Goal: Task Accomplishment & Management: Complete application form

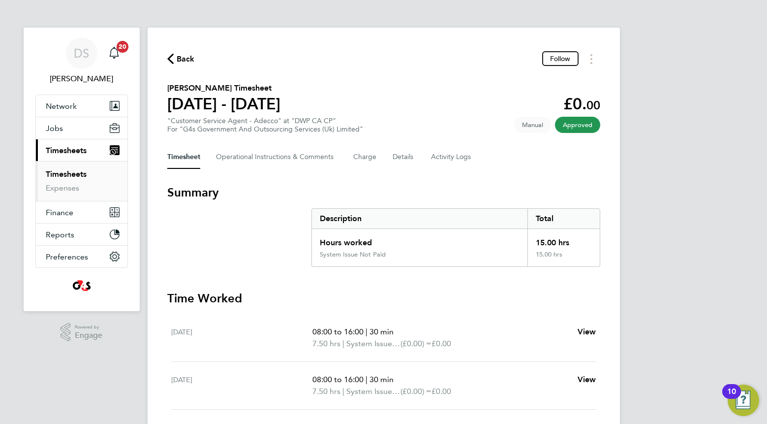
click at [76, 170] on link "Timesheets" at bounding box center [66, 173] width 41 height 9
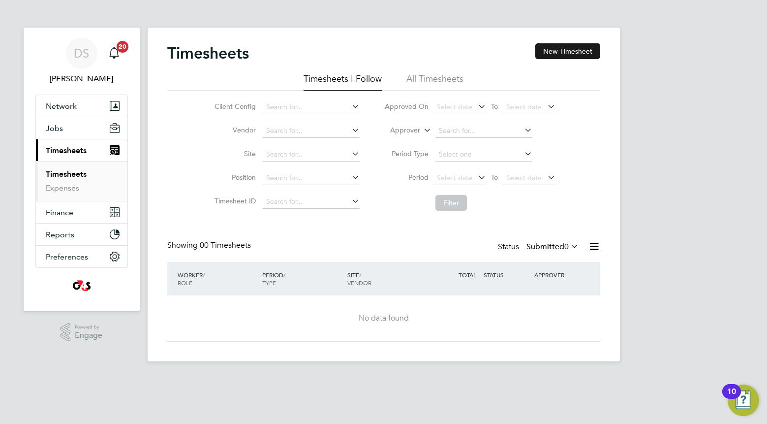
click at [562, 46] on button "New Timesheet" at bounding box center [567, 51] width 65 height 16
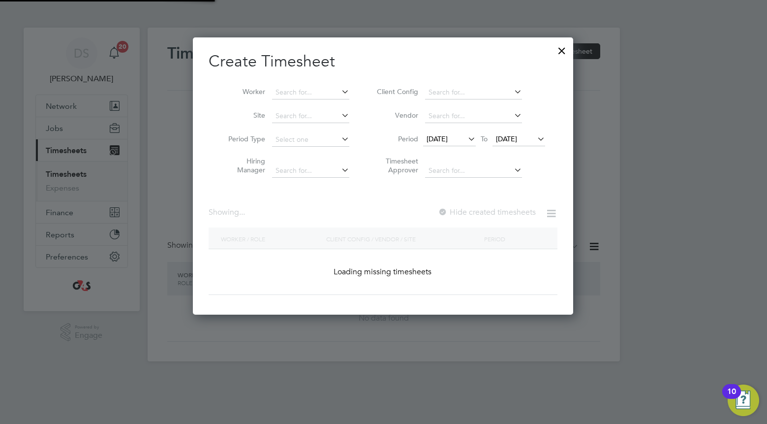
scroll to position [1530, 381]
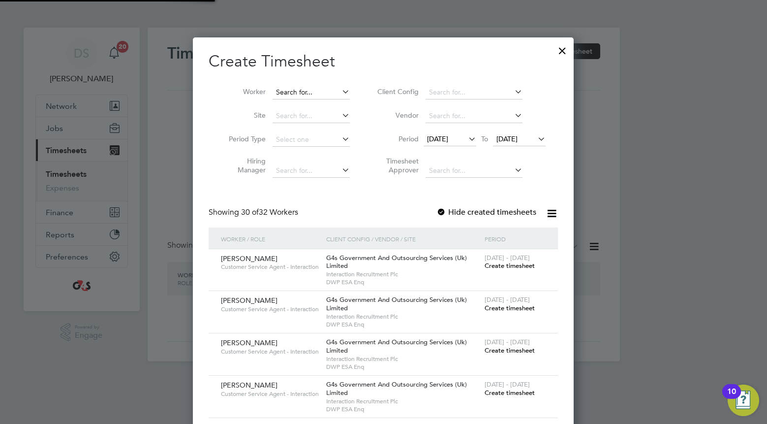
click at [303, 92] on input at bounding box center [311, 93] width 77 height 14
click at [311, 103] on li "Poart ia Coo" at bounding box center [311, 105] width 78 height 13
type input "Poartia Coo"
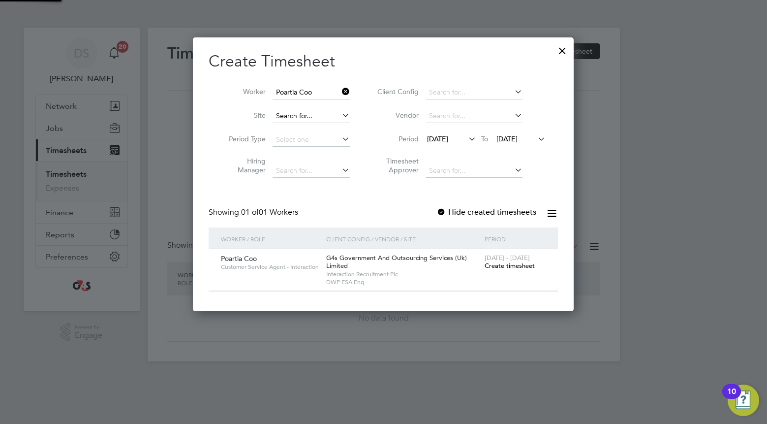
scroll to position [274, 381]
click at [443, 143] on span "[DATE]" at bounding box center [437, 138] width 21 height 9
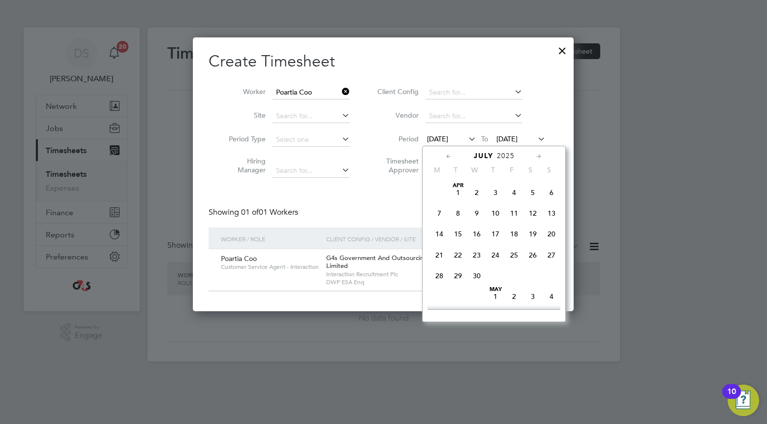
scroll to position [383, 0]
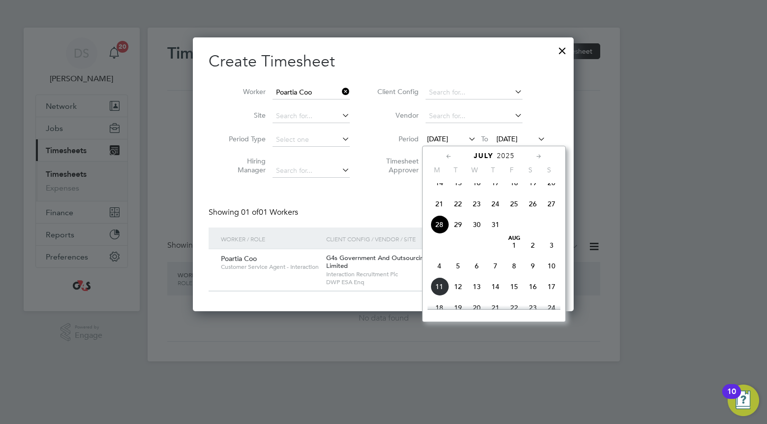
click at [437, 275] on span "4" at bounding box center [439, 265] width 19 height 19
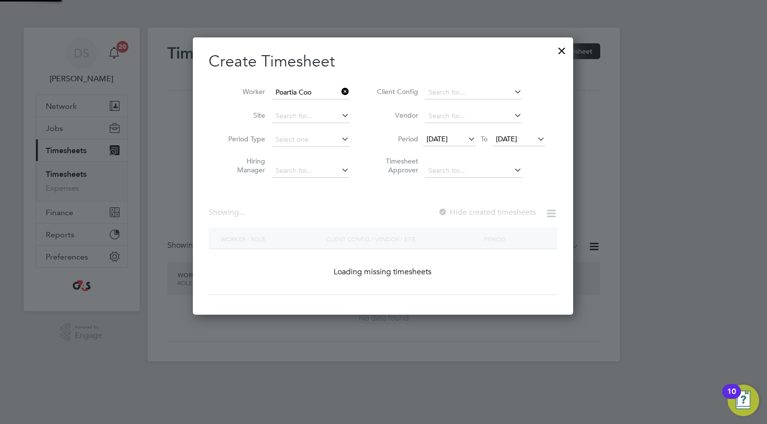
scroll to position [274, 381]
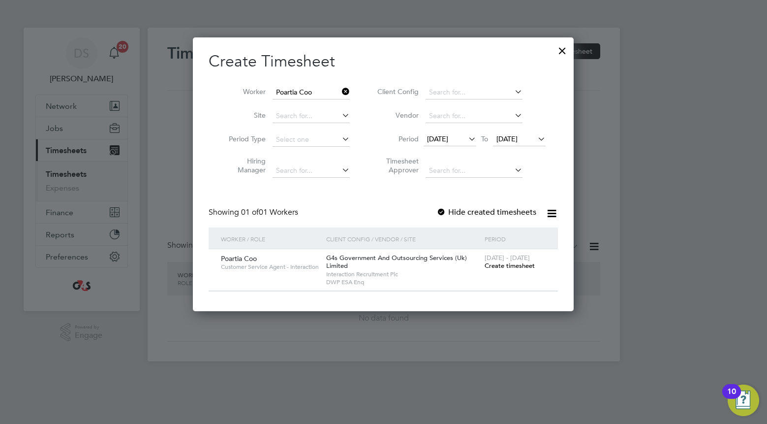
click at [445, 211] on div at bounding box center [441, 213] width 10 height 10
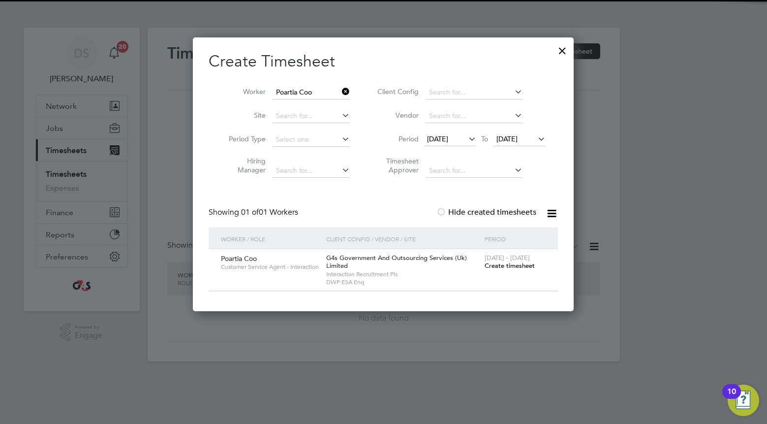
click at [445, 211] on div at bounding box center [441, 213] width 10 height 10
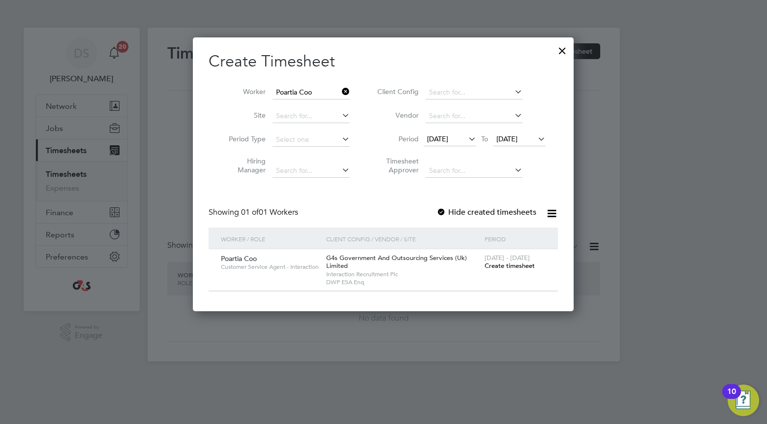
click at [445, 211] on div at bounding box center [441, 213] width 10 height 10
click at [505, 263] on span "Create timesheet" at bounding box center [510, 265] width 50 height 8
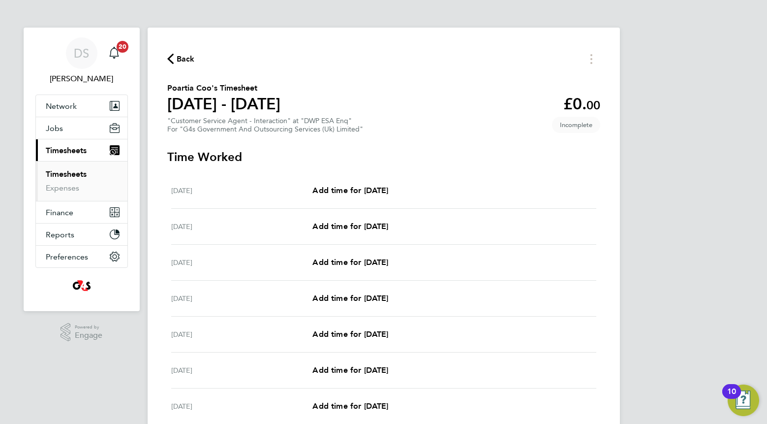
click at [177, 59] on span "Back" at bounding box center [186, 59] width 18 height 12
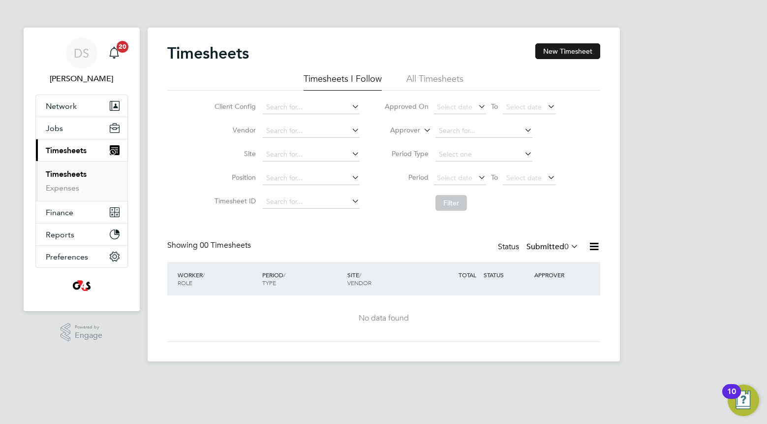
click at [548, 53] on button "New Timesheet" at bounding box center [567, 51] width 65 height 16
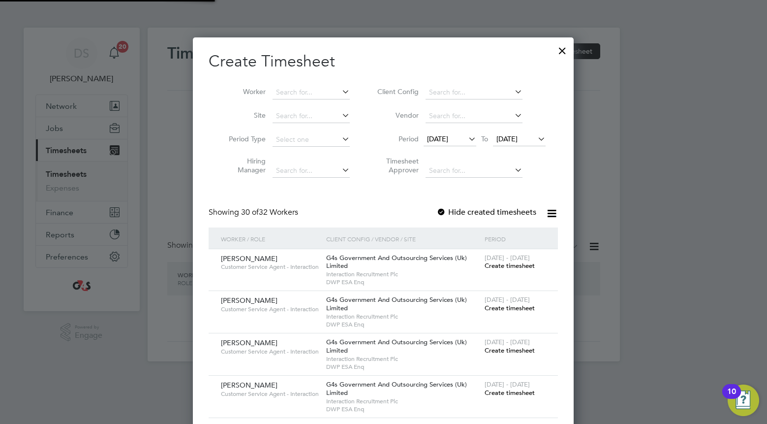
scroll to position [1530, 381]
click at [317, 96] on input at bounding box center [311, 93] width 77 height 14
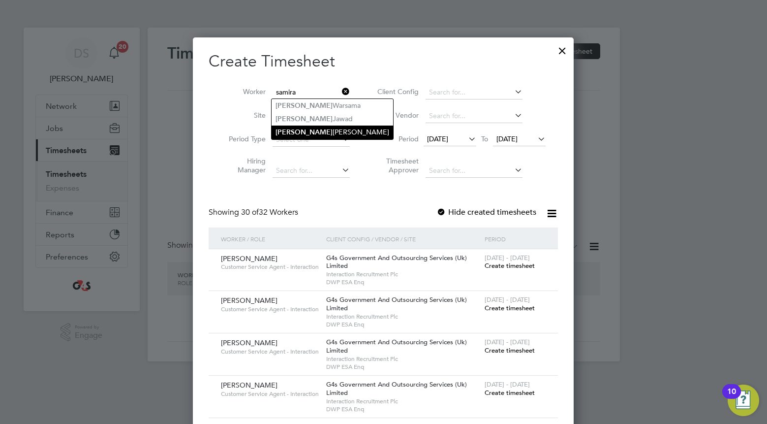
click at [312, 129] on li "[PERSON_NAME]" at bounding box center [333, 131] width 122 height 13
type input "[PERSON_NAME]"
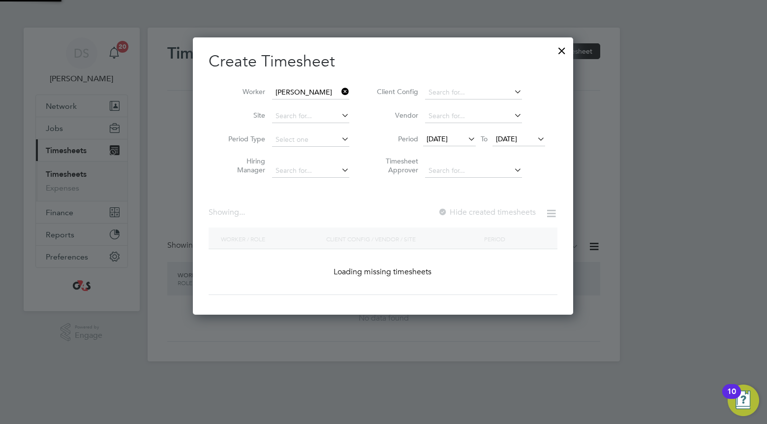
scroll to position [0, 0]
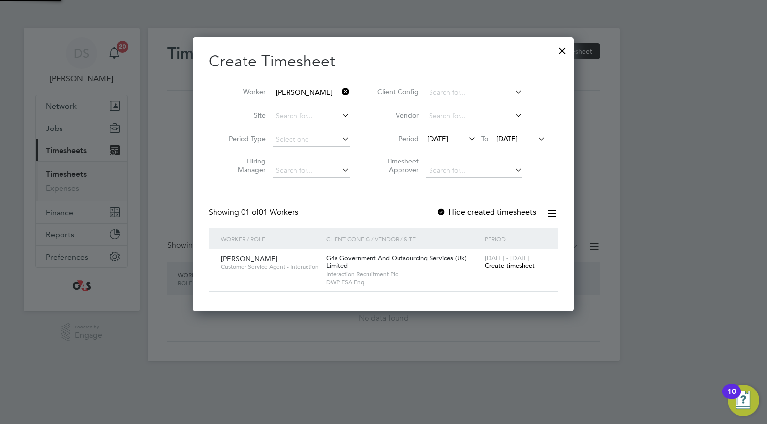
click at [439, 133] on div "[DATE] To [DATE]" at bounding box center [485, 140] width 122 height 14
click at [440, 139] on span "[DATE]" at bounding box center [437, 138] width 21 height 9
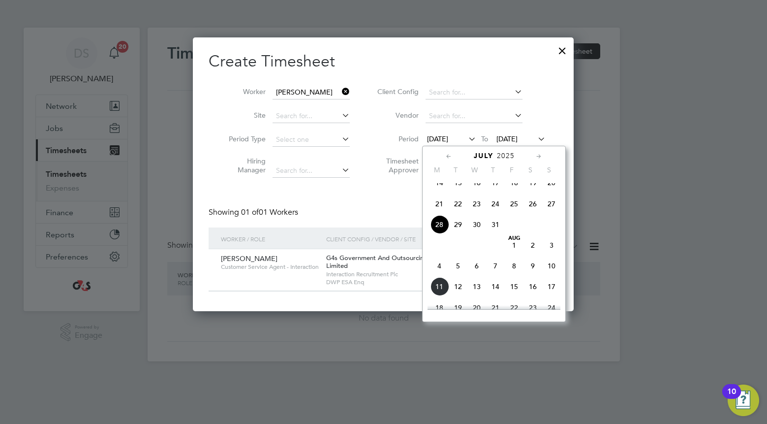
click at [436, 275] on span "4" at bounding box center [439, 265] width 19 height 19
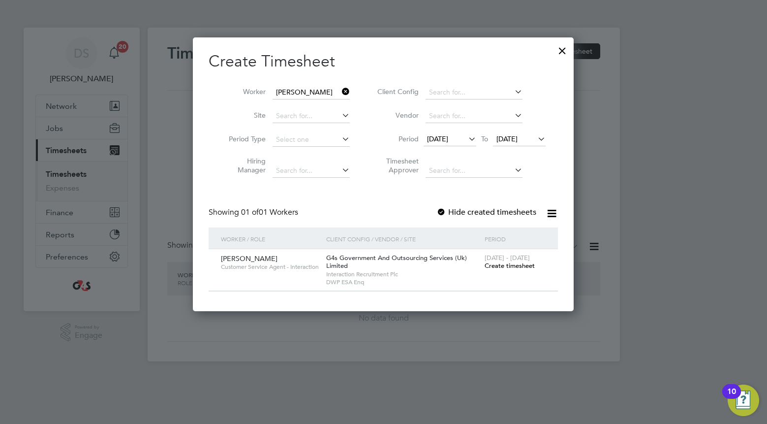
click at [453, 209] on label "Hide created timesheets" at bounding box center [486, 212] width 100 height 10
click at [491, 264] on span "Create timesheet" at bounding box center [510, 265] width 50 height 8
